Goal: Task Accomplishment & Management: Manage account settings

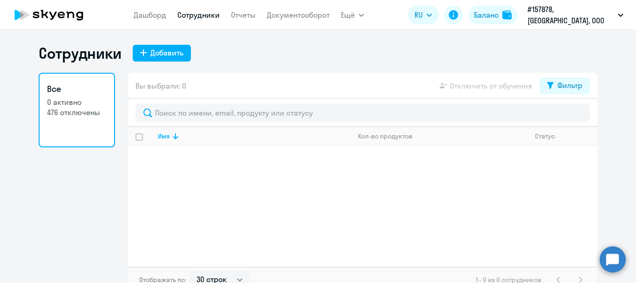
select select "30"
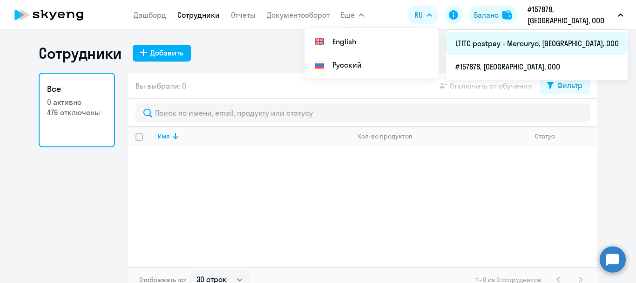
click at [552, 47] on li "LTITC postpay - Mercuryo, [GEOGRAPHIC_DATA], ООО" at bounding box center [537, 43] width 182 height 23
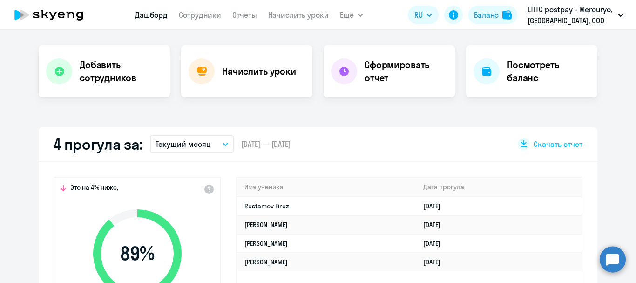
scroll to position [233, 0]
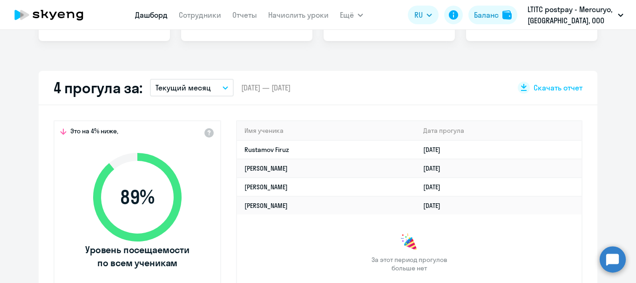
select select "30"
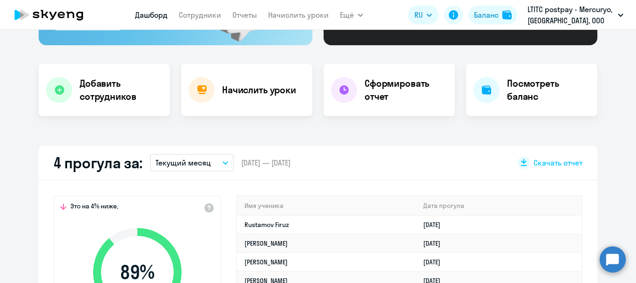
scroll to position [0, 0]
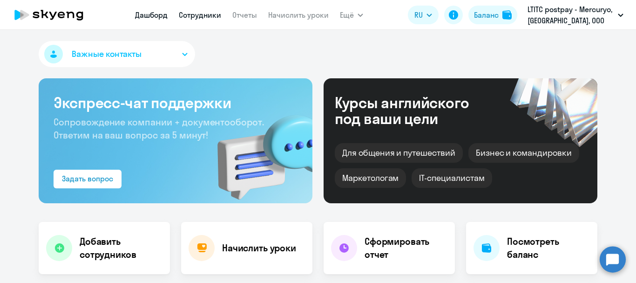
click at [214, 14] on link "Сотрудники" at bounding box center [200, 14] width 42 height 9
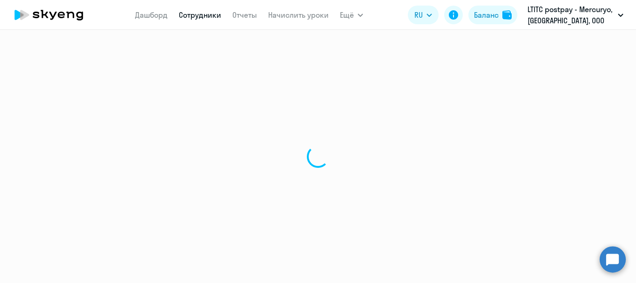
select select "30"
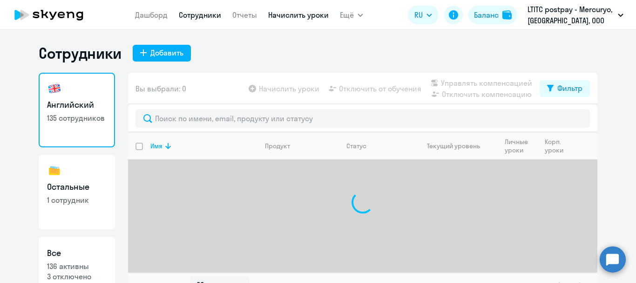
click at [294, 14] on link "Начислить уроки" at bounding box center [298, 14] width 61 height 9
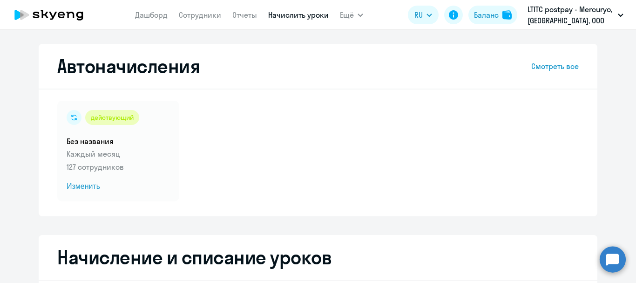
scroll to position [223, 0]
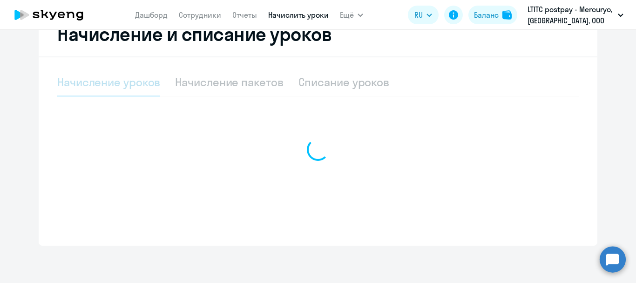
select select "10"
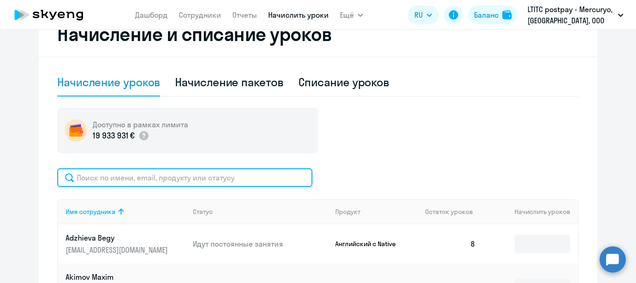
click at [193, 176] on input "text" at bounding box center [184, 177] width 255 height 19
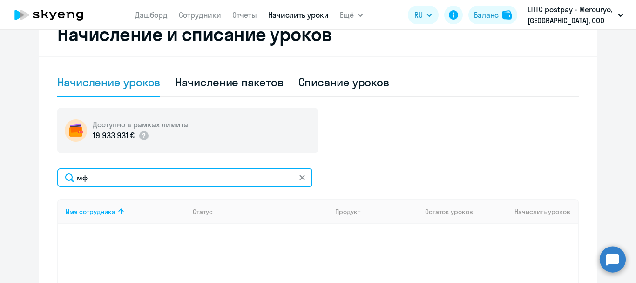
type input "м"
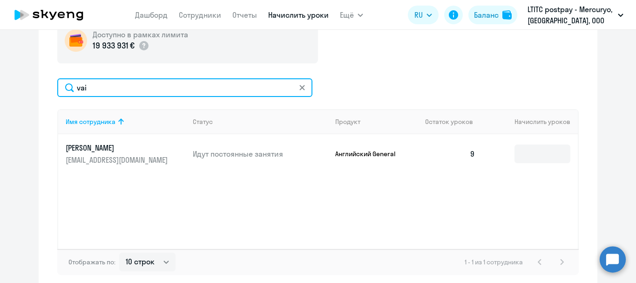
scroll to position [316, 0]
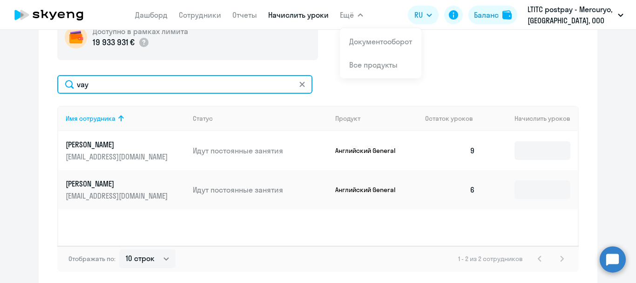
drag, startPoint x: 99, startPoint y: 83, endPoint x: 0, endPoint y: 64, distance: 101.1
click at [0, 64] on ng-component "Автоначисления Смотреть все действующий Без названия Каждый месяц 127 сотрудник…" at bounding box center [318, 6] width 636 height 559
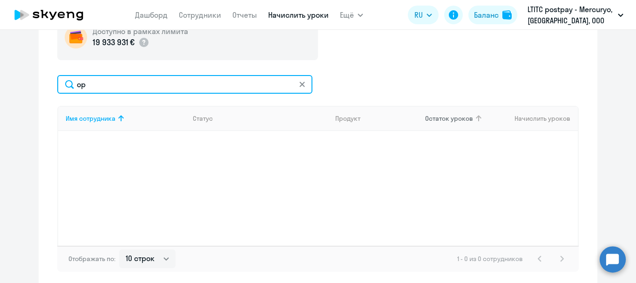
type input "o"
type input "tudz"
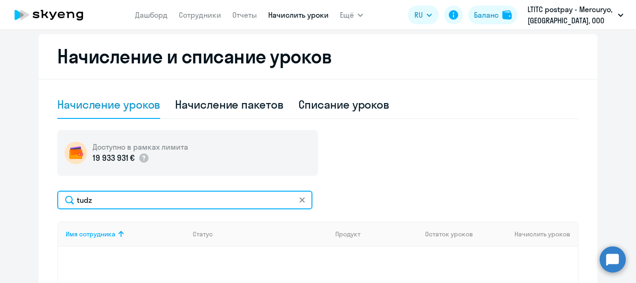
scroll to position [177, 0]
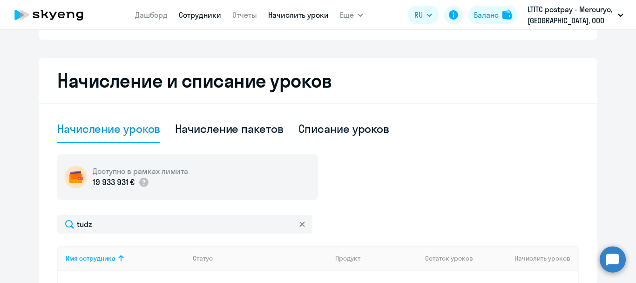
click at [200, 15] on link "Сотрудники" at bounding box center [200, 14] width 42 height 9
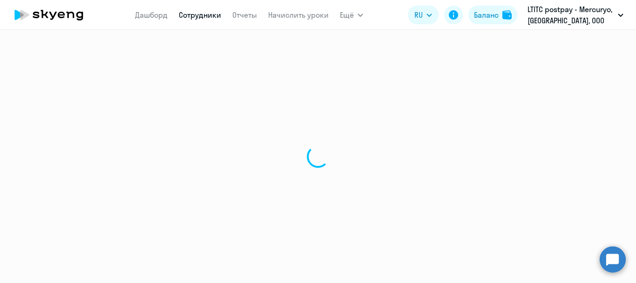
select select "30"
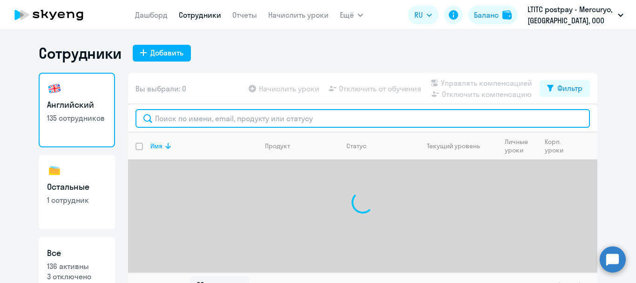
click at [206, 112] on input "text" at bounding box center [363, 118] width 455 height 19
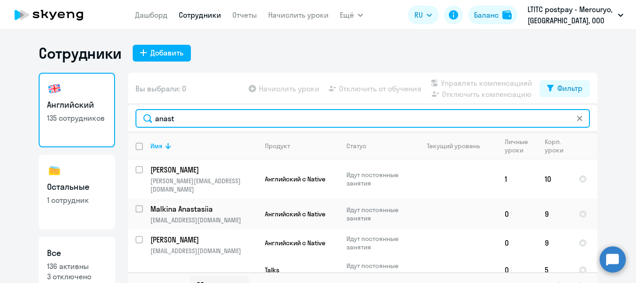
scroll to position [15, 0]
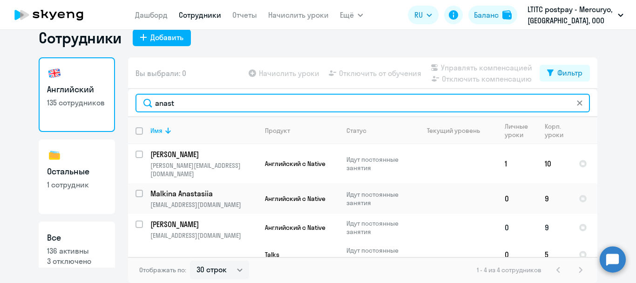
type input "anast"
